Goal: Task Accomplishment & Management: Manage account settings

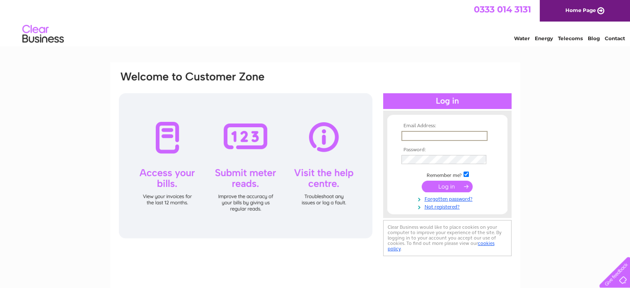
click at [412, 137] on input "text" at bounding box center [445, 136] width 86 height 10
type input "paulinehclayton@gmail.com"
click at [453, 190] on input "submit" at bounding box center [447, 186] width 51 height 12
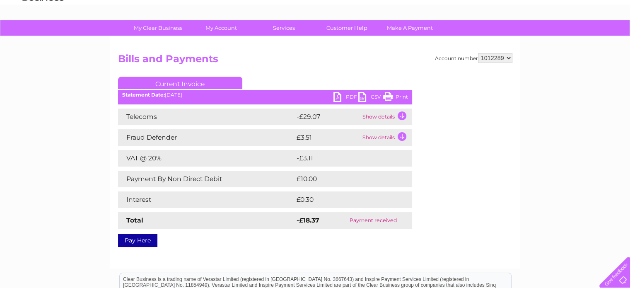
scroll to position [16, 0]
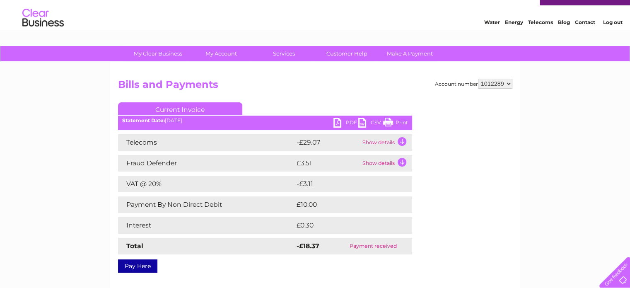
click at [182, 109] on link "Current Invoice" at bounding box center [180, 108] width 124 height 12
click at [384, 143] on td "Show details" at bounding box center [387, 142] width 52 height 17
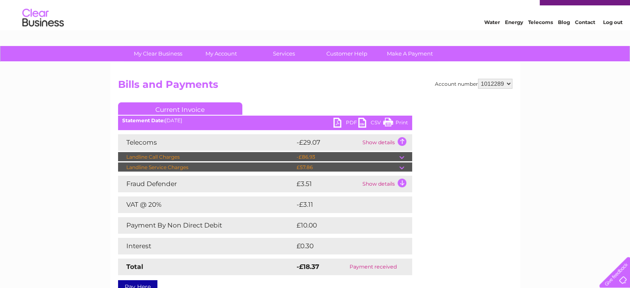
click at [381, 166] on td "£57.86" at bounding box center [347, 167] width 105 height 10
click at [403, 168] on td at bounding box center [406, 167] width 13 height 10
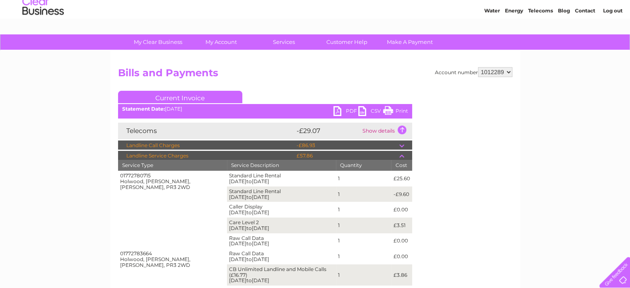
scroll to position [0, 0]
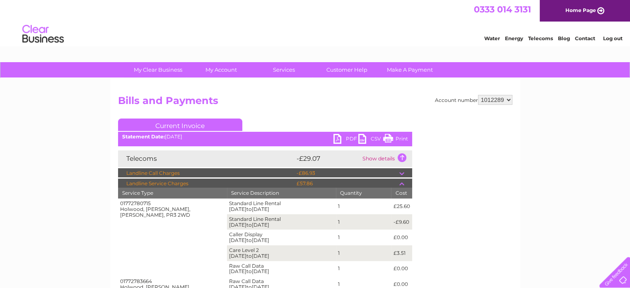
drag, startPoint x: 634, startPoint y: 69, endPoint x: 628, endPoint y: 53, distance: 17.6
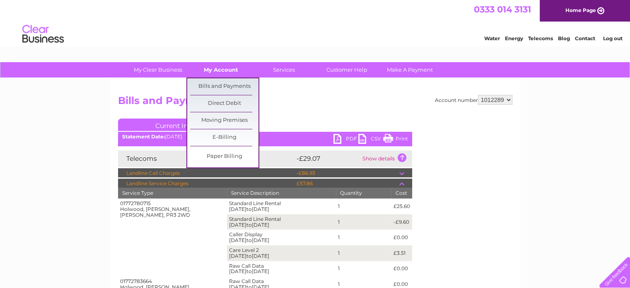
click at [223, 70] on link "My Account" at bounding box center [221, 69] width 68 height 15
click at [222, 84] on link "Bills and Payments" at bounding box center [224, 86] width 68 height 17
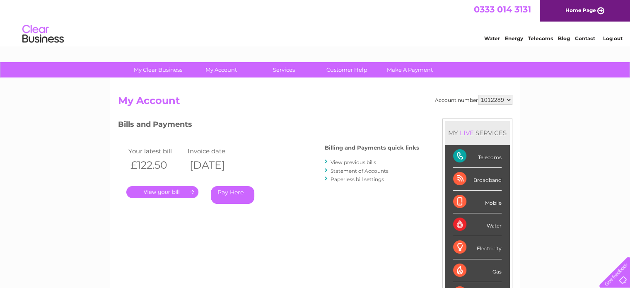
click at [160, 192] on link "." at bounding box center [162, 192] width 72 height 12
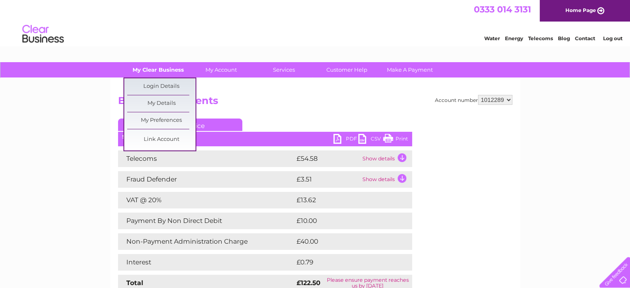
click at [170, 74] on link "My Clear Business" at bounding box center [158, 69] width 68 height 15
click at [169, 71] on link "My Clear Business" at bounding box center [158, 69] width 68 height 15
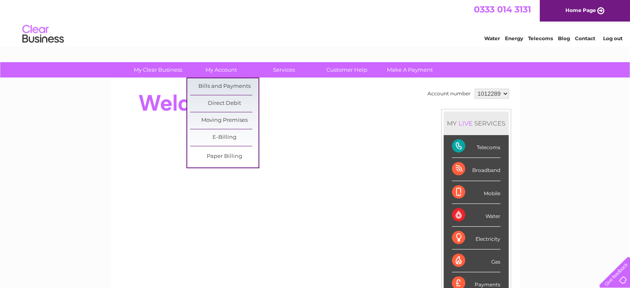
click at [221, 67] on link "My Account" at bounding box center [221, 69] width 68 height 15
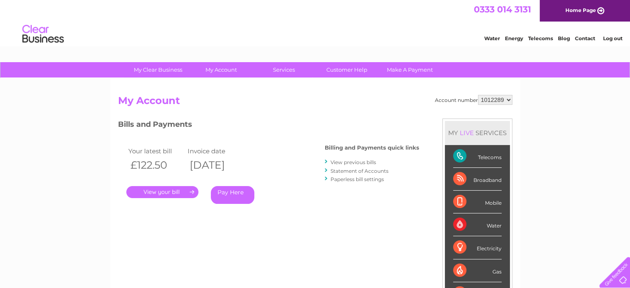
click at [356, 170] on link "Statement of Accounts" at bounding box center [360, 171] width 58 height 6
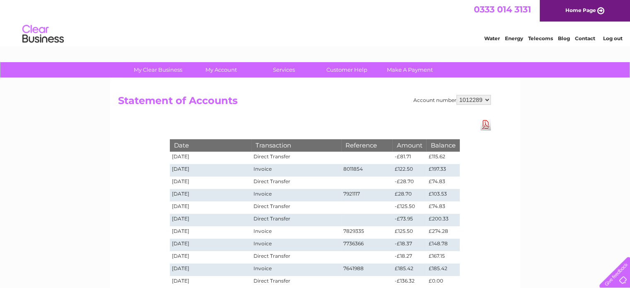
click at [613, 38] on link "Log out" at bounding box center [612, 38] width 19 height 6
